Goal: Contribute content: Add original content to the website for others to see

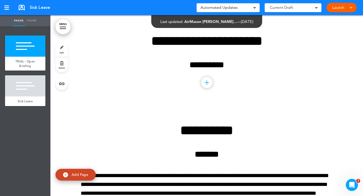
click at [63, 50] on link "style" at bounding box center [61, 49] width 13 height 15
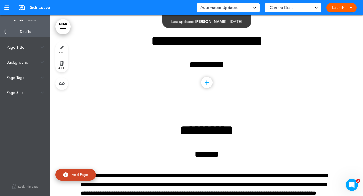
click at [62, 52] on span "style" at bounding box center [62, 52] width 5 height 3
click at [24, 65] on div "Background" at bounding box center [25, 62] width 45 height 15
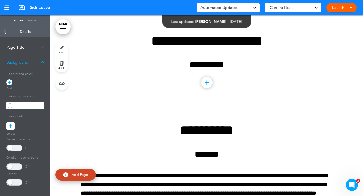
click at [10, 126] on icon at bounding box center [11, 126] width 4 height 8
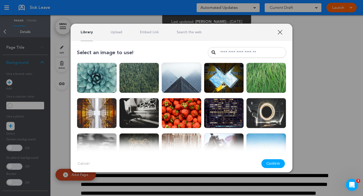
click at [275, 75] on img at bounding box center [266, 78] width 40 height 30
click at [277, 163] on button "Confirm" at bounding box center [274, 163] width 24 height 9
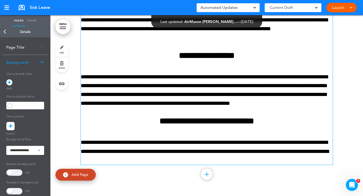
scroll to position [2049, 0]
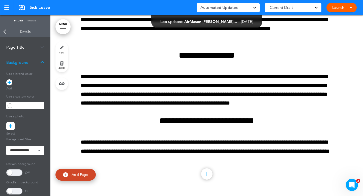
click at [341, 8] on link "Launch" at bounding box center [338, 8] width 16 height 10
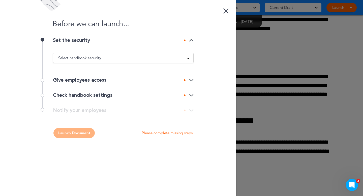
scroll to position [0, 0]
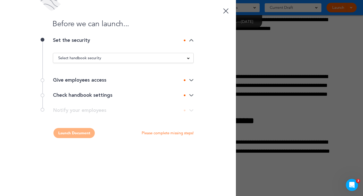
click at [122, 59] on div "Select handbook security" at bounding box center [123, 58] width 140 height 6
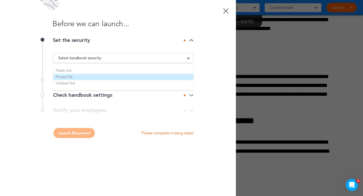
click at [80, 80] on li "Private link" at bounding box center [123, 77] width 140 height 6
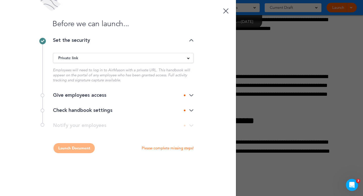
click at [100, 96] on div "Give employees access" at bounding box center [123, 95] width 141 height 5
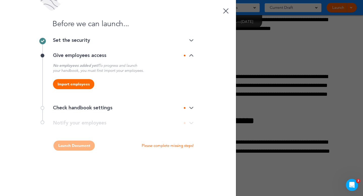
click at [93, 110] on div "Check handbook settings" at bounding box center [123, 107] width 141 height 5
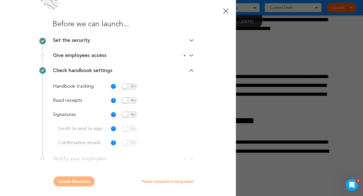
click at [132, 101] on span at bounding box center [129, 100] width 16 height 7
click at [132, 114] on span at bounding box center [129, 114] width 16 height 7
click at [134, 130] on span at bounding box center [129, 129] width 16 height 7
click at [134, 142] on span at bounding box center [129, 143] width 16 height 7
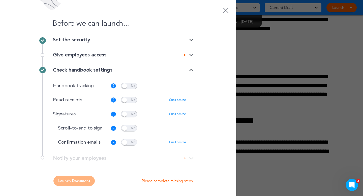
click at [103, 157] on div "**********" at bounding box center [117, 161] width 151 height 10
click at [184, 181] on p "Please complete missing steps!" at bounding box center [168, 181] width 52 height 5
click at [192, 55] on img at bounding box center [191, 54] width 5 height 3
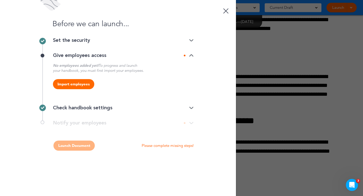
click at [88, 86] on button "Import employees" at bounding box center [73, 84] width 41 height 10
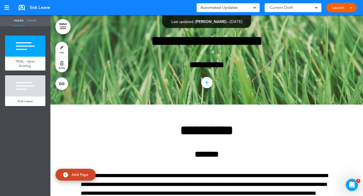
click at [340, 6] on link "Launch" at bounding box center [338, 8] width 16 height 10
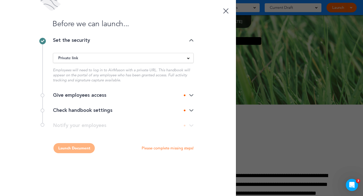
click at [104, 59] on div "Private link" at bounding box center [123, 58] width 140 height 6
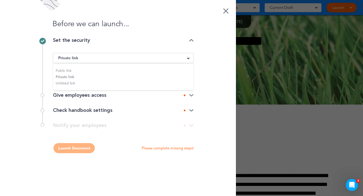
click at [73, 77] on ul "Public link Private link Unlisted link" at bounding box center [123, 77] width 140 height 27
click at [80, 149] on div "Launch Document Please complete missing steps!" at bounding box center [117, 148] width 151 height 10
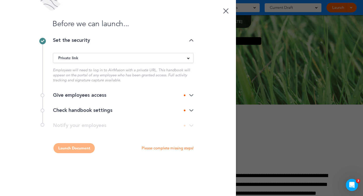
click at [83, 97] on div "Give employees access" at bounding box center [123, 95] width 141 height 5
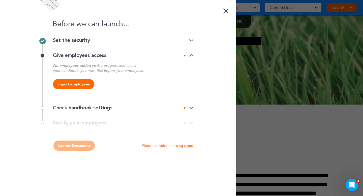
click at [83, 84] on button "Import employees" at bounding box center [73, 84] width 41 height 10
